Goal: Browse casually

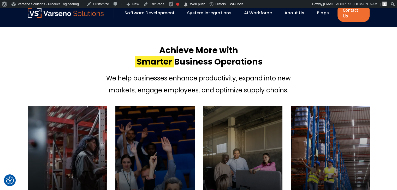
scroll to position [183, 0]
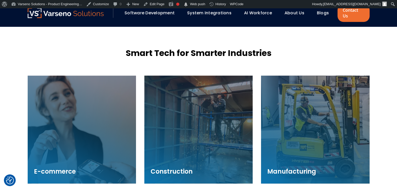
scroll to position [730, 0]
